Goal: Task Accomplishment & Management: Use online tool/utility

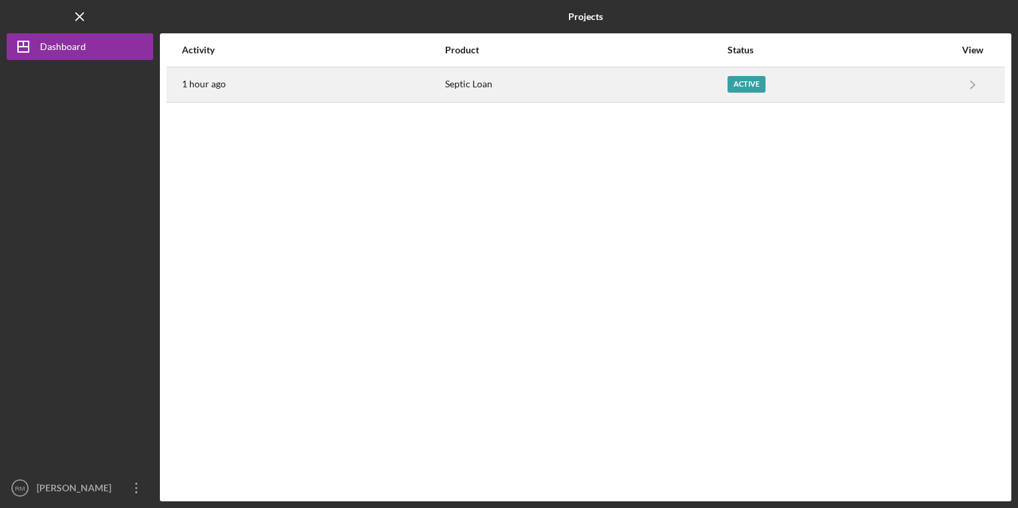
click at [909, 88] on div "Active" at bounding box center [841, 84] width 227 height 33
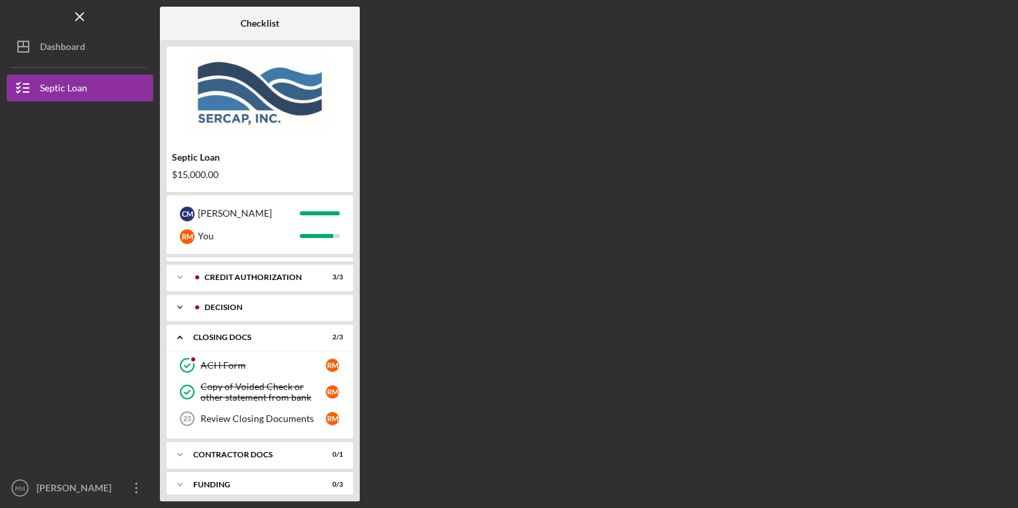
scroll to position [62, 0]
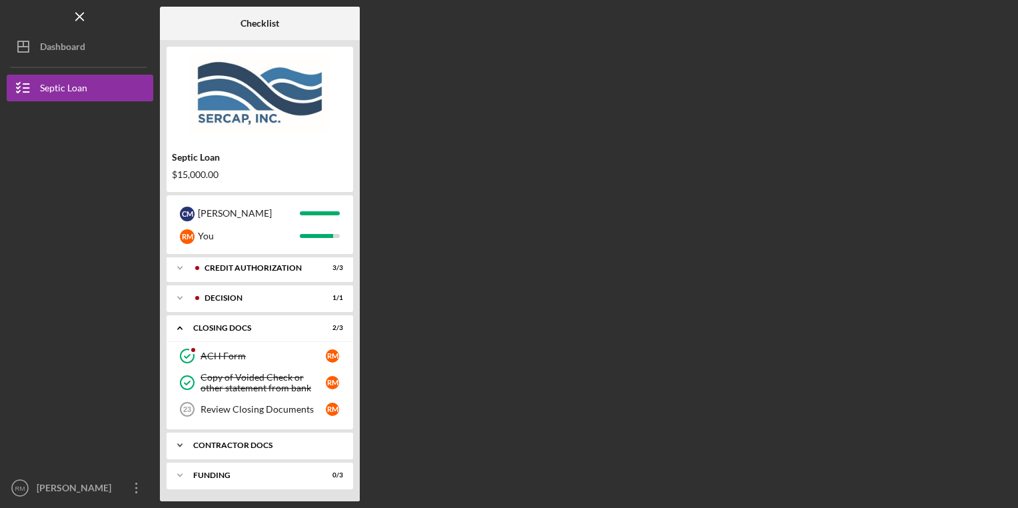
click at [245, 449] on div "Icon/Expander Contractor Docs 0 / 1" at bounding box center [260, 445] width 187 height 27
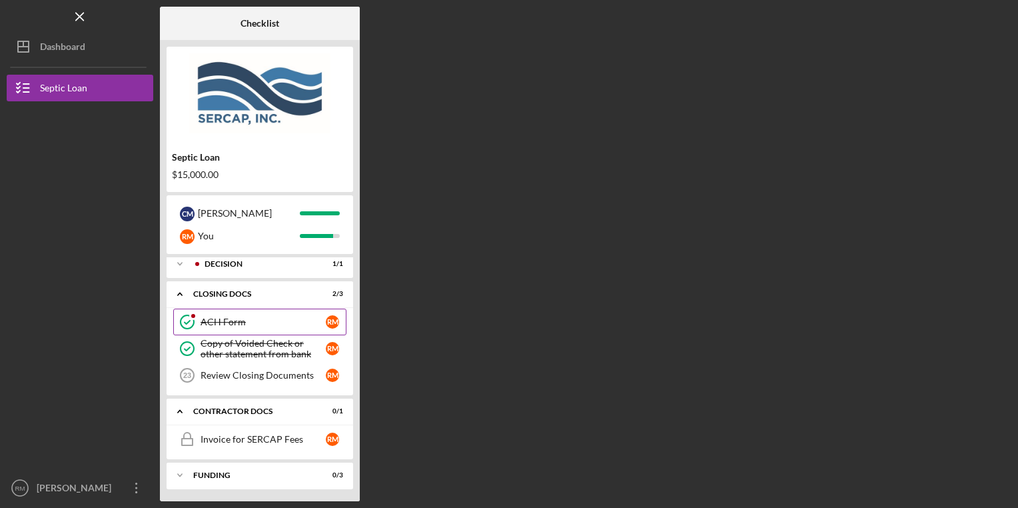
click at [251, 331] on link "ACH Form ACH Form R M" at bounding box center [259, 322] width 173 height 27
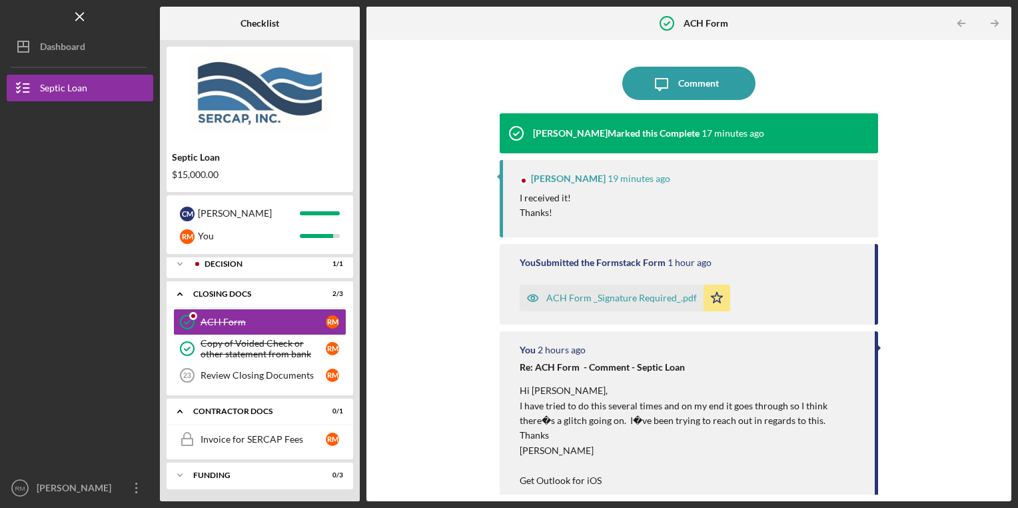
click at [571, 208] on div "I received it! Thanks!" at bounding box center [693, 206] width 346 height 30
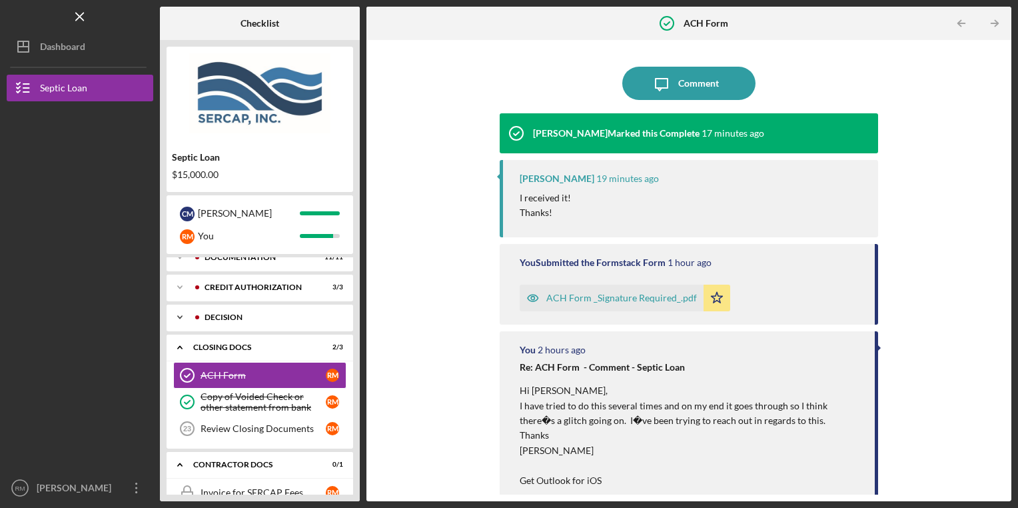
click at [243, 318] on div "Decision" at bounding box center [271, 317] width 132 height 8
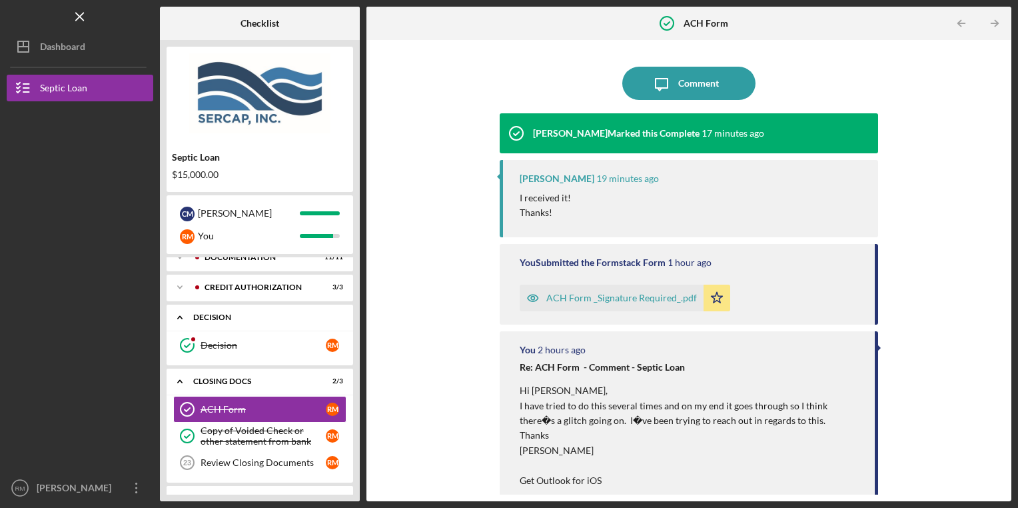
click at [248, 327] on div "Icon/Expander Decision 1 / 1" at bounding box center [260, 317] width 187 height 27
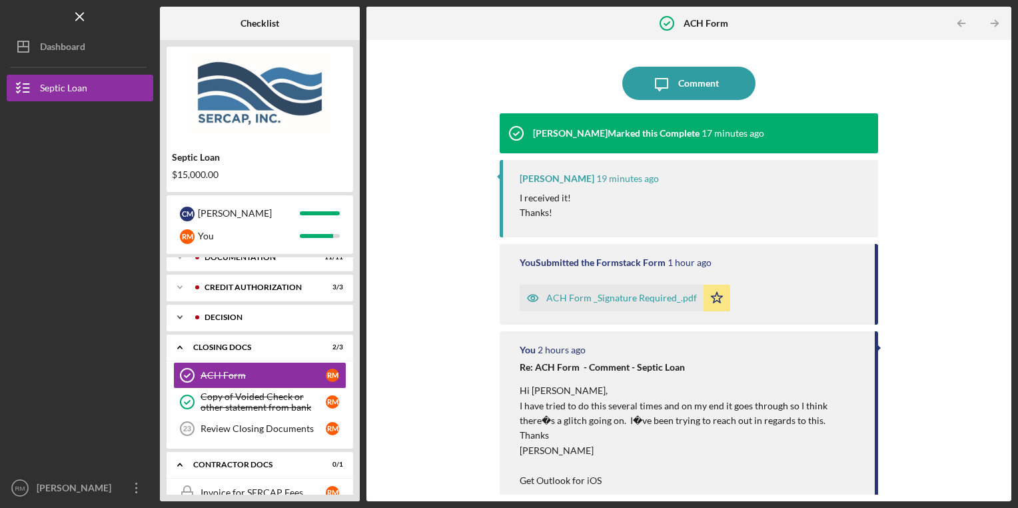
click at [231, 315] on div "Decision" at bounding box center [271, 317] width 132 height 8
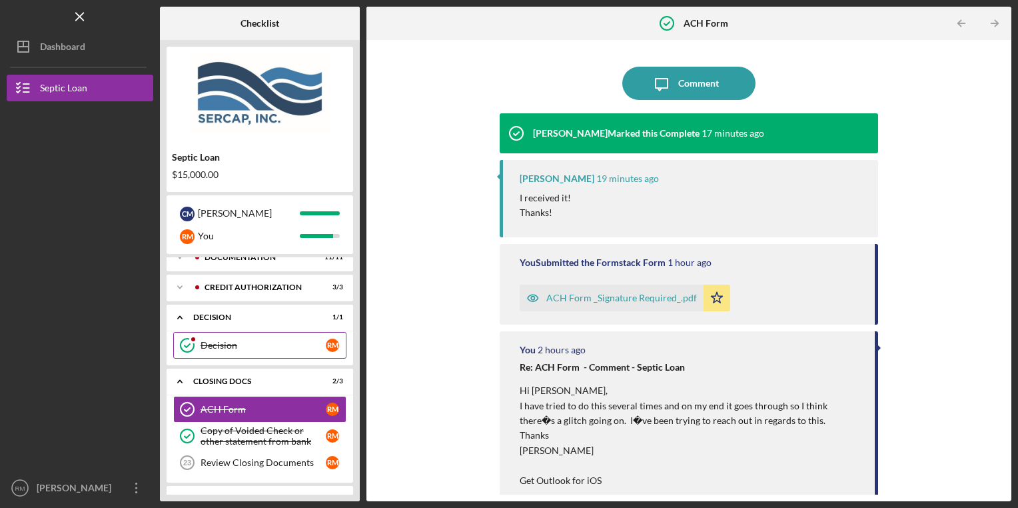
click at [237, 351] on link "Decision Decision R M" at bounding box center [259, 345] width 173 height 27
